Goal: Find specific page/section: Find specific page/section

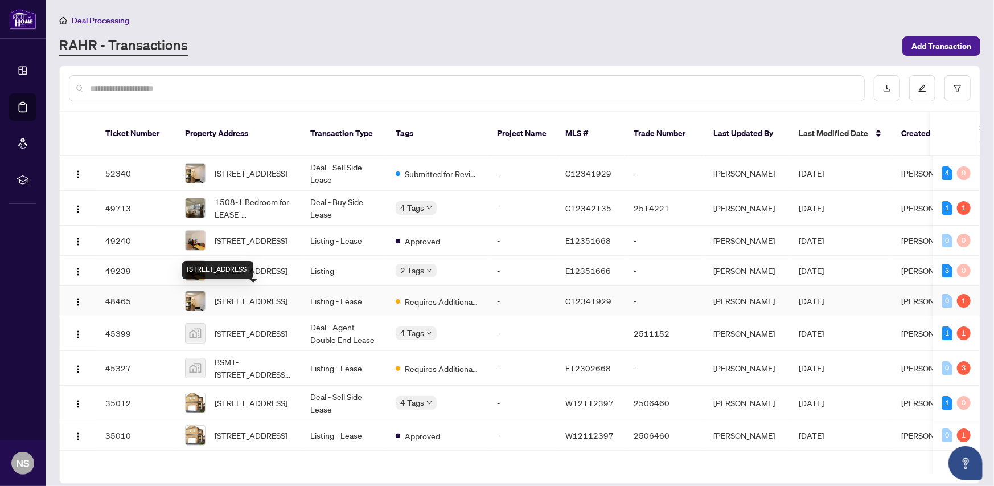
click at [265, 294] on span "[STREET_ADDRESS]" at bounding box center [251, 300] width 73 height 13
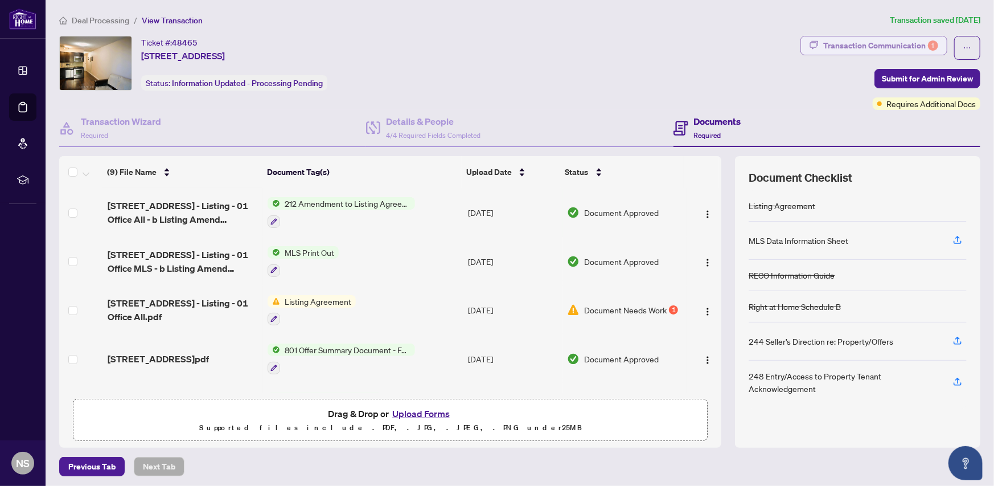
click at [875, 43] on div "Transaction Communication 1" at bounding box center [880, 45] width 115 height 18
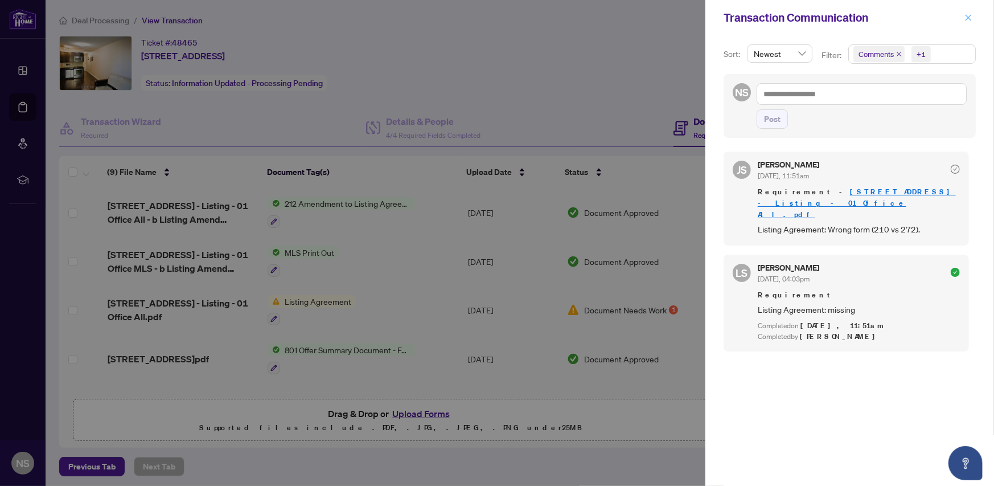
click at [968, 16] on icon "close" at bounding box center [968, 18] width 8 height 8
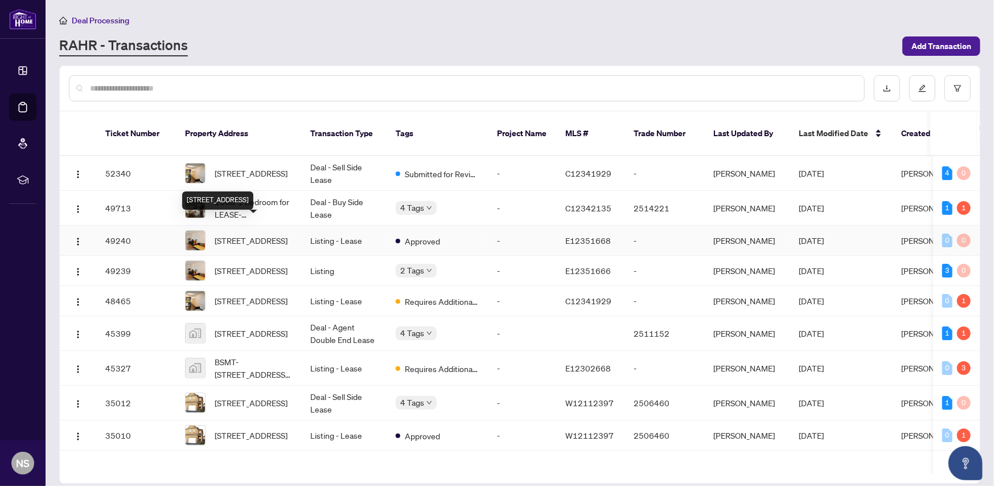
click at [239, 234] on span "[STREET_ADDRESS]" at bounding box center [251, 240] width 73 height 13
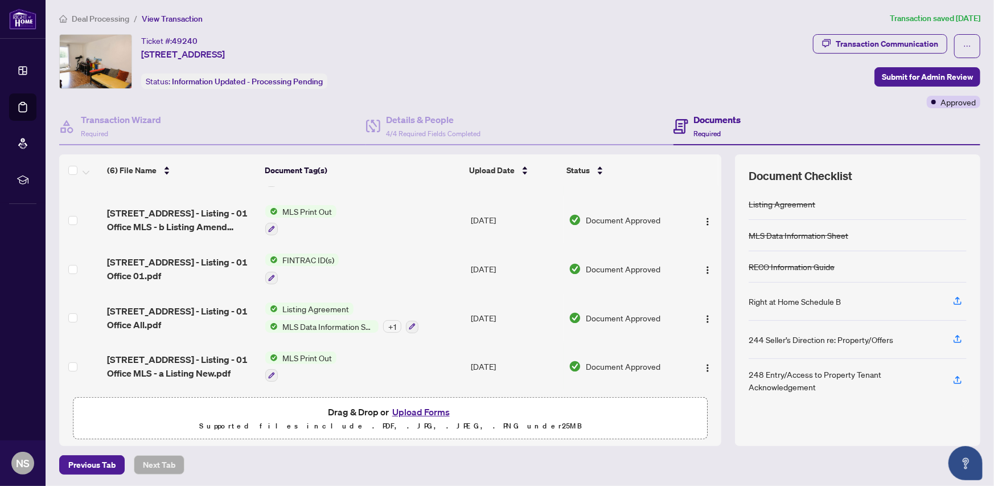
scroll to position [2, 0]
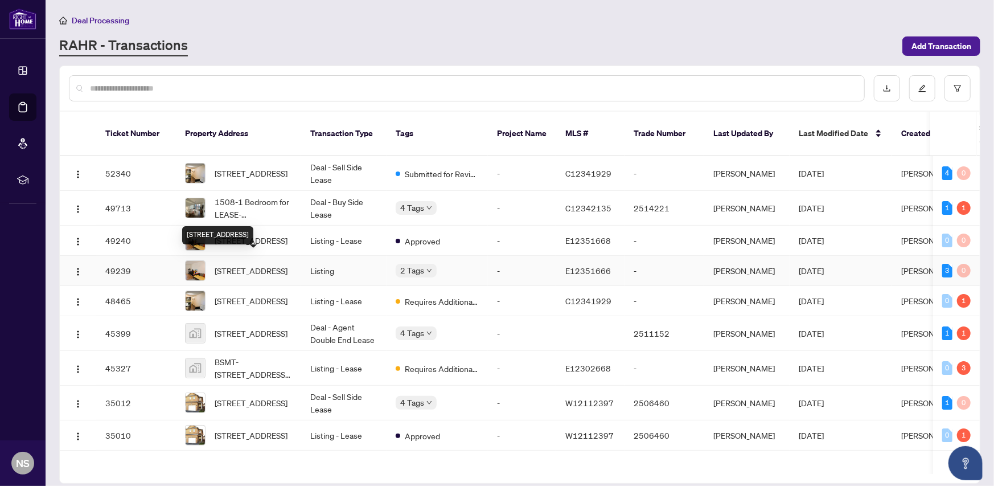
click at [261, 264] on span "[STREET_ADDRESS]" at bounding box center [251, 270] width 73 height 13
